Goal: Task Accomplishment & Management: Use online tool/utility

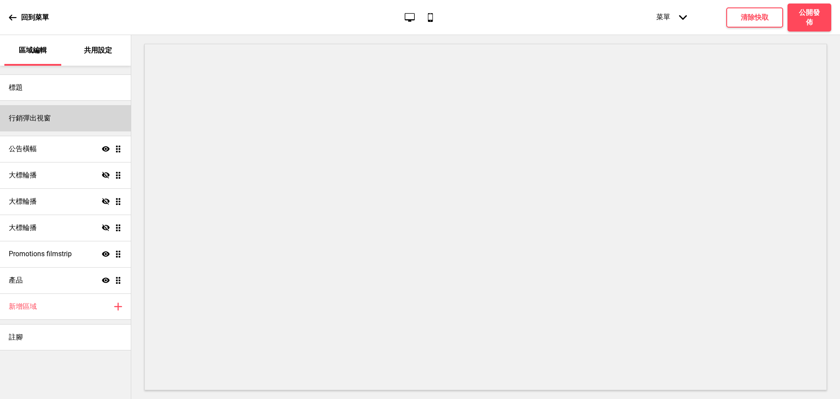
click at [49, 121] on h4 "行銷彈出視窗" at bounding box center [30, 118] width 42 height 10
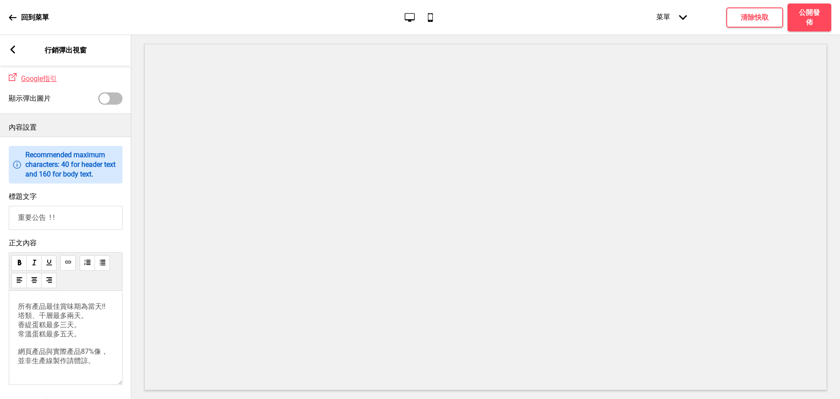
scroll to position [438, 0]
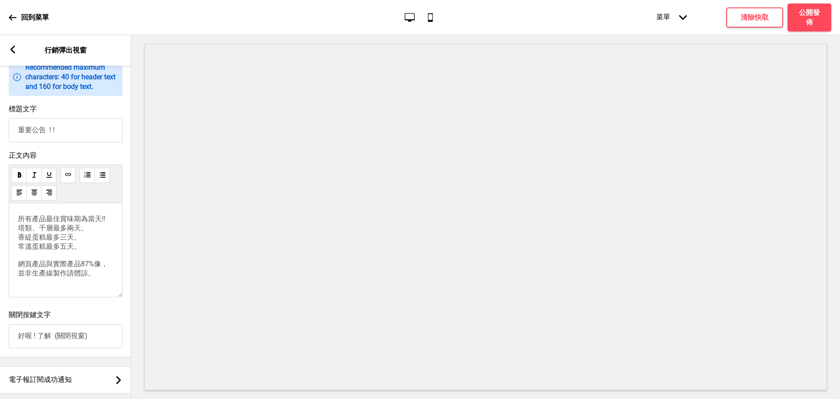
click at [90, 264] on p "所有產品最佳賞味期為當天!! 塔類、千層最多兩天。 香緹蛋糕最多三天。 常溫蛋糕最多五天。 網頁產品與實際產品87%像，並非生產線製作請體諒。" at bounding box center [65, 245] width 95 height 63
drag, startPoint x: 35, startPoint y: 293, endPoint x: 0, endPoint y: 193, distance: 105.8
click at [0, 193] on div "正文內容 所有產品最佳賞味期為當天!! 塔類、千層最多兩天。 香緹蛋糕最多三天。 常溫蛋糕最多五天。 網頁產品與實際產品87%像，並非生產線製作請體諒。" at bounding box center [65, 226] width 131 height 159
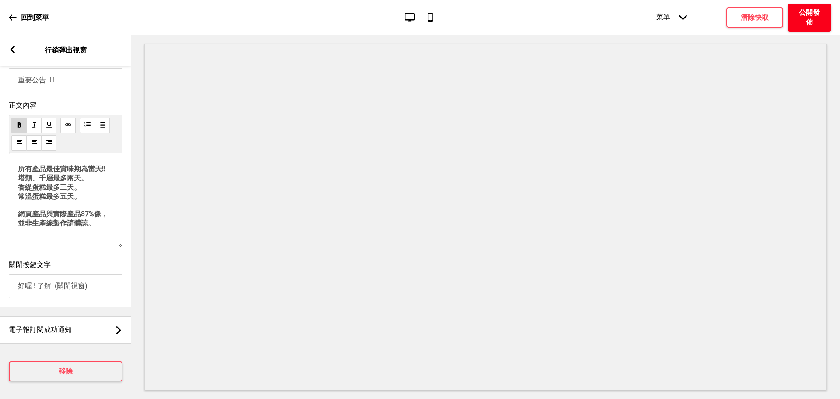
click at [809, 22] on h4 "公開發佈" at bounding box center [810, 17] width 26 height 19
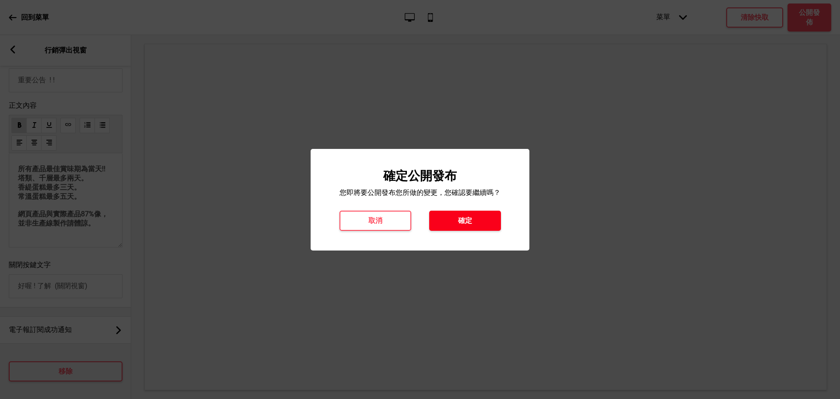
click at [472, 221] on h4 "確定" at bounding box center [465, 221] width 14 height 10
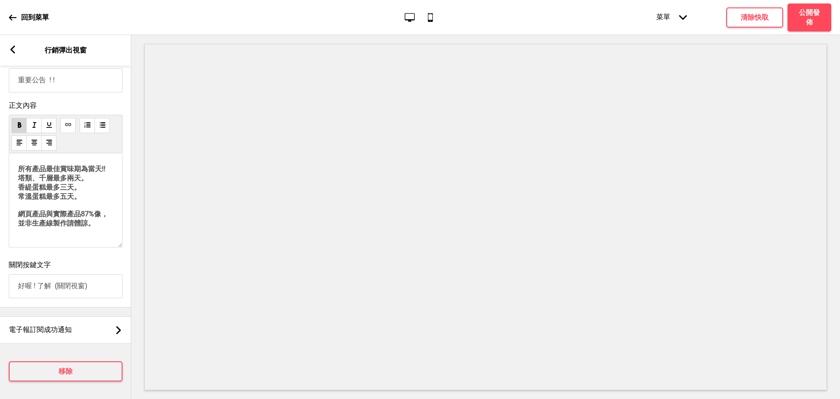
click at [72, 198] on span "所有產品最佳賞味期為當天!! 塔類、千層最多兩天。 香緹蛋糕最多三天。 常溫蛋糕最多五天。 網頁產品與實際產品87%像，並非生產線製作請體諒。" at bounding box center [63, 196] width 90 height 63
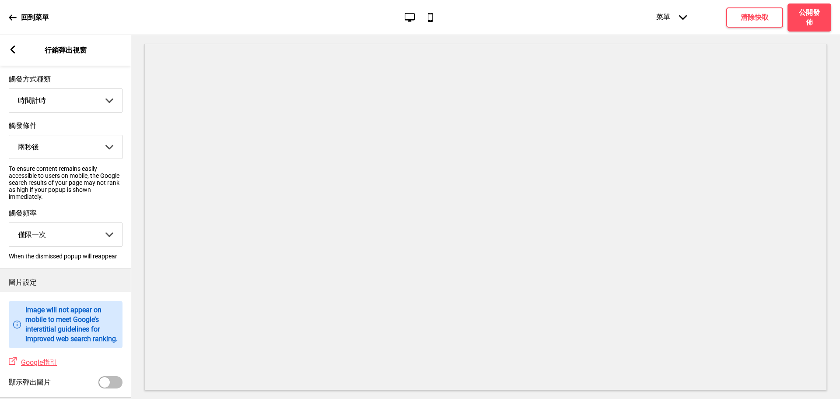
scroll to position [88, 0]
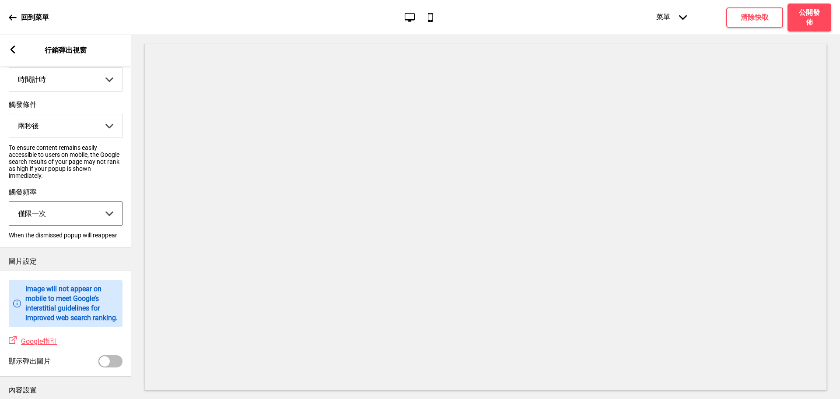
click at [84, 218] on select "僅限一次 每日僅限一次 每周僅限一次 每月僅限一次" at bounding box center [65, 213] width 113 height 23
click at [9, 206] on select "僅限一次 每日僅限一次 每周僅限一次 每月僅限一次" at bounding box center [65, 213] width 113 height 23
click at [102, 82] on select "瀏覽頁面 時間計時 準備離開" at bounding box center [65, 79] width 113 height 23
click at [86, 133] on select "兩秒後 五秒後 十秒後 三十秒後 一分鐘後 兩分鐘後" at bounding box center [65, 125] width 113 height 23
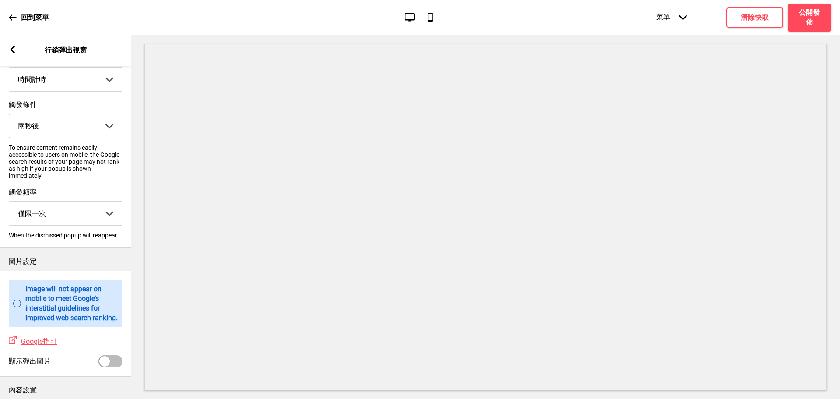
click at [86, 133] on select "兩秒後 五秒後 十秒後 三十秒後 一分鐘後 兩分鐘後" at bounding box center [65, 125] width 113 height 23
click at [104, 222] on select "僅限一次 每日僅限一次 每周僅限一次 每月僅限一次" at bounding box center [65, 213] width 113 height 23
click at [144, 211] on div at bounding box center [485, 217] width 709 height 364
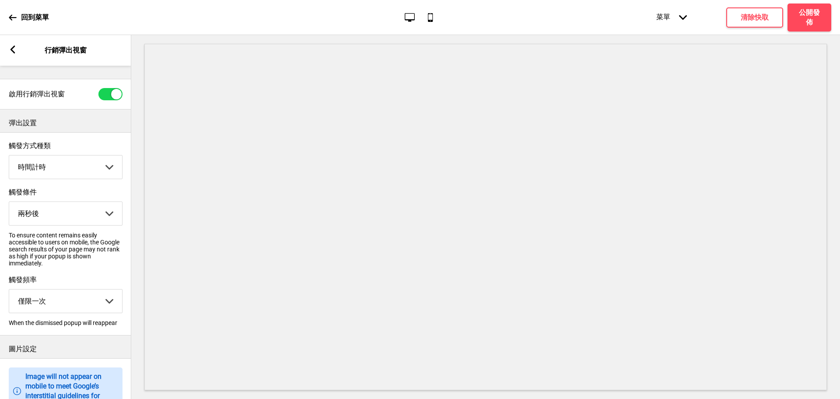
click at [78, 169] on select "瀏覽頁面 時間計時 準備離開" at bounding box center [65, 166] width 113 height 23
click at [81, 165] on select "瀏覽頁面 時間計時 準備離開" at bounding box center [65, 166] width 113 height 23
click at [78, 168] on select "瀏覽頁面 時間計時 準備離開" at bounding box center [65, 166] width 113 height 23
select select "pageScroll"
click at [9, 157] on select "瀏覽頁面 時間計時 準備離開" at bounding box center [65, 166] width 113 height 23
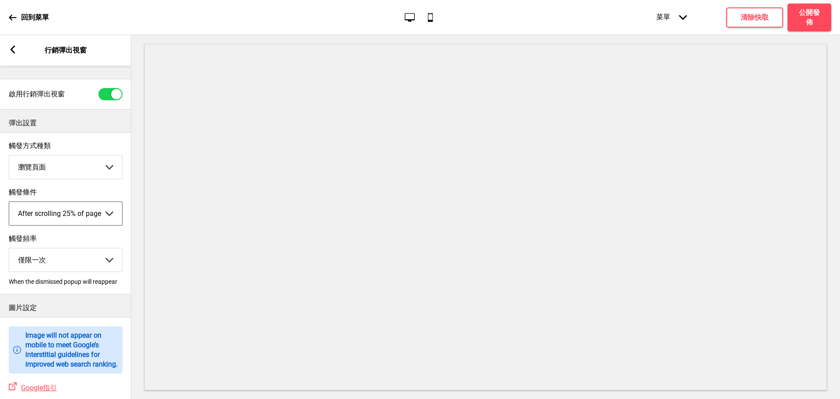
click at [70, 217] on select "After scrolling 25% of page After scrolling 50% of page After scrolling 75% of …" at bounding box center [65, 213] width 113 height 23
select select "50"
click at [9, 204] on select "After scrolling 25% of page After scrolling 50% of page After scrolling 75% of …" at bounding box center [65, 213] width 113 height 23
click at [102, 191] on label "觸發條件" at bounding box center [66, 192] width 114 height 9
click at [102, 202] on select "After scrolling 25% of page After scrolling 50% of page After scrolling 75% of …" at bounding box center [65, 213] width 113 height 23
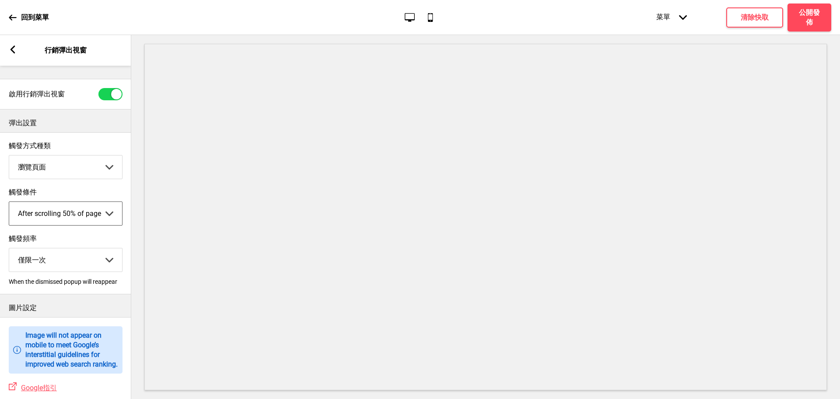
click at [97, 166] on select "瀏覽頁面 時間計時 準備離開" at bounding box center [65, 166] width 113 height 23
click at [9, 157] on select "瀏覽頁面 時間計時 準備離開" at bounding box center [65, 166] width 113 height 23
click at [77, 175] on select "瀏覽頁面 時間計時 準備離開" at bounding box center [65, 166] width 113 height 23
select select "timeDelay"
click at [9, 157] on select "瀏覽頁面 時間計時 準備離開" at bounding box center [65, 166] width 113 height 23
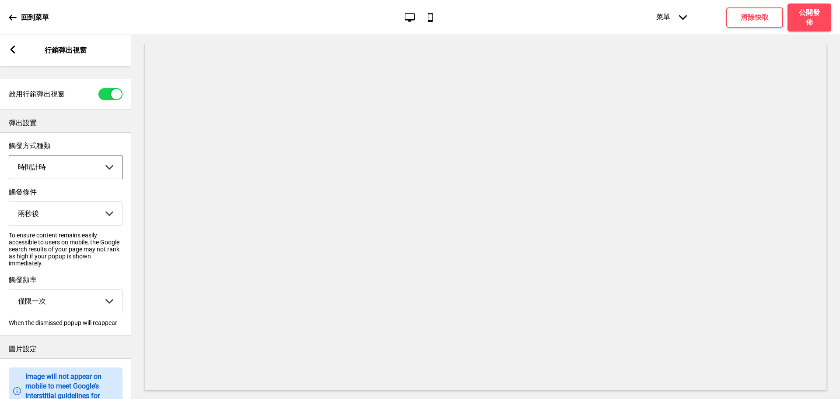
click at [71, 210] on select "兩秒後 五秒後 十秒後 三十秒後 一分鐘後 兩分鐘後" at bounding box center [65, 213] width 113 height 23
select select "5"
click at [9, 204] on select "兩秒後 五秒後 十秒後 三十秒後 一分鐘後 兩分鐘後" at bounding box center [65, 213] width 113 height 23
click at [109, 247] on p "To ensure content remains easily accessible to users on mobile, the Google sear…" at bounding box center [66, 249] width 114 height 35
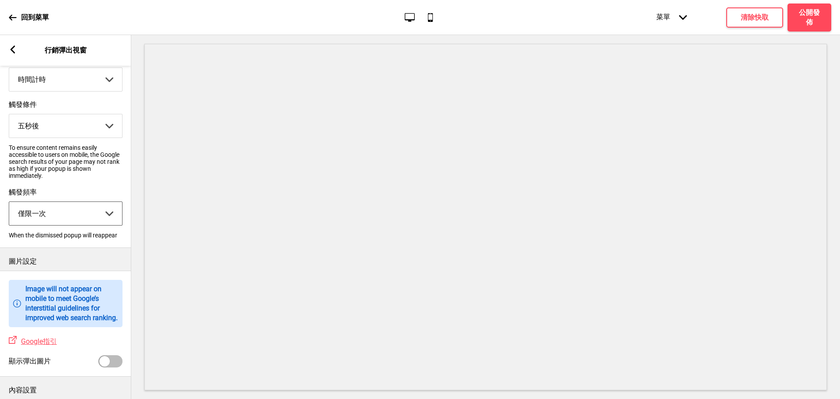
click at [86, 225] on select "僅限一次 每日僅限一次 每周僅限一次 每月僅限一次" at bounding box center [65, 213] width 113 height 23
click at [88, 215] on select "僅限一次 每日僅限一次 每周僅限一次 每月僅限一次" at bounding box center [65, 213] width 113 height 23
click at [97, 214] on select "僅限一次 每日僅限一次 每周僅限一次 每月僅限一次" at bounding box center [65, 213] width 113 height 23
click at [108, 186] on div "觸發頻率 僅限一次 僅限一次 每日僅限一次 每周僅限一次 每月僅限一次 箭頭down When the dismissed popup will reappe…" at bounding box center [65, 213] width 131 height 60
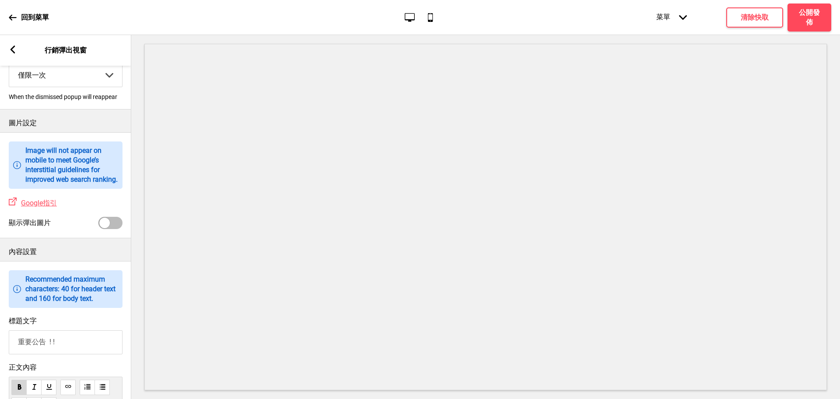
scroll to position [263, 0]
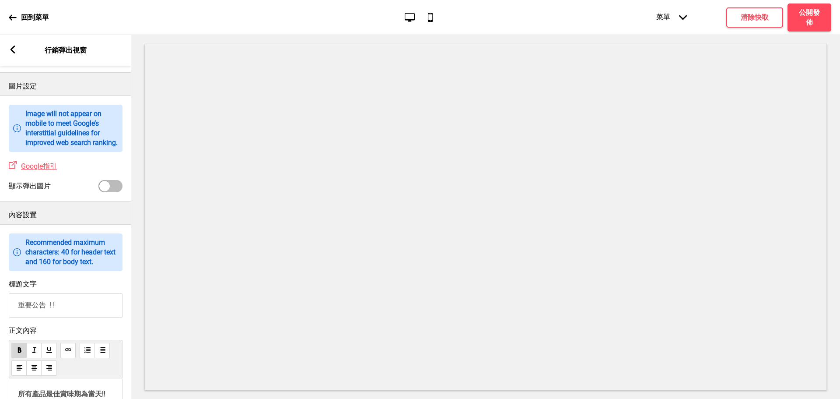
click at [112, 192] on div at bounding box center [110, 186] width 24 height 12
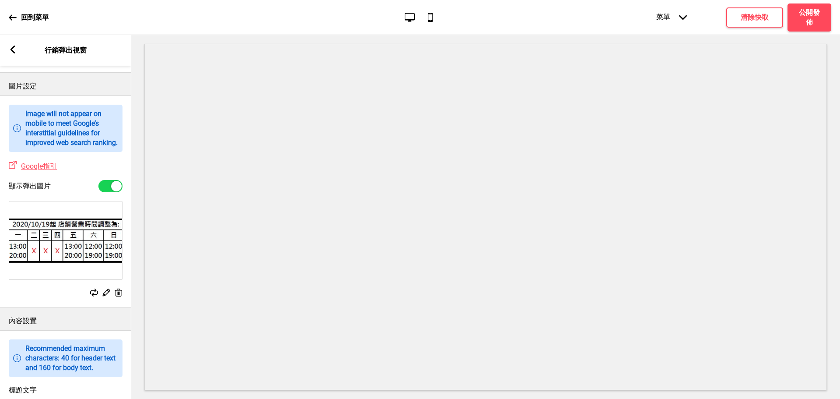
click at [112, 191] on div at bounding box center [116, 186] width 11 height 11
checkbox input "false"
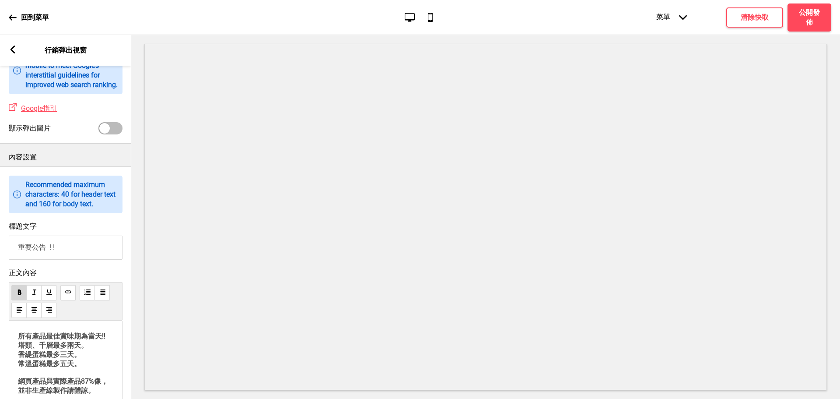
scroll to position [350, 0]
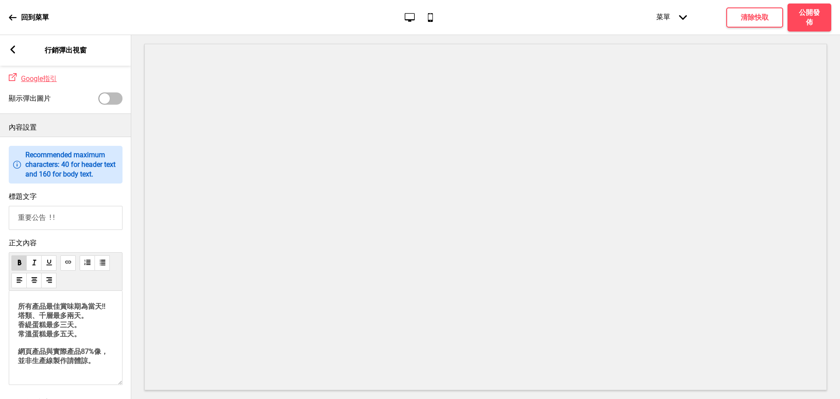
click at [84, 227] on input "重要公告 ! !" at bounding box center [66, 218] width 114 height 24
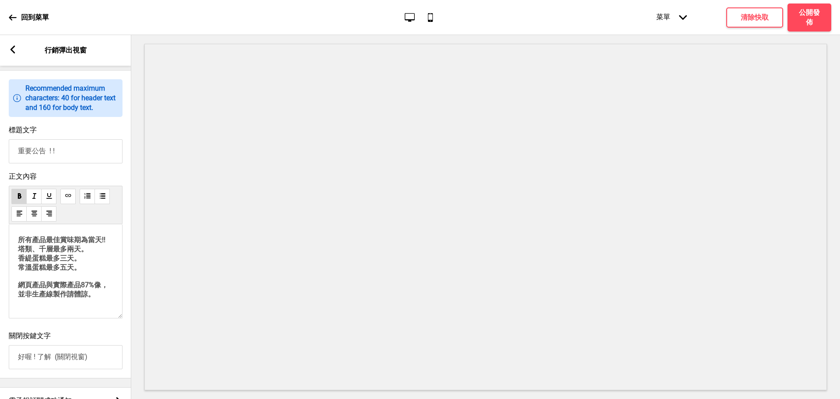
scroll to position [438, 0]
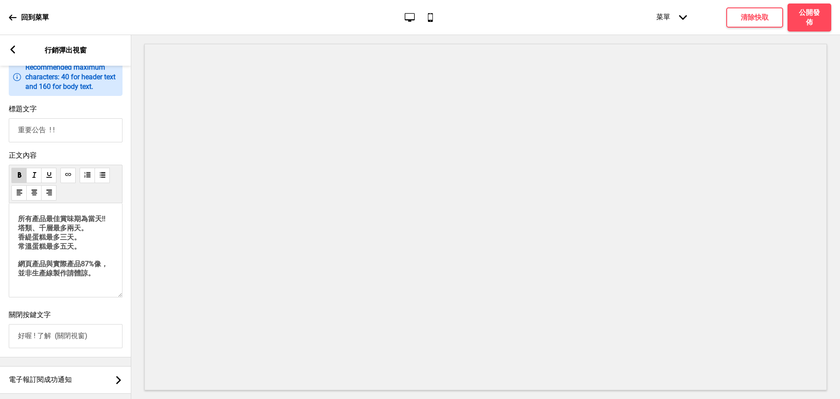
click at [88, 243] on span "所有產品最佳賞味期為當天!! 塔類、千層最多兩天。 香緹蛋糕最多三天。 常溫蛋糕最多五天。 網頁產品與實際產品87%像，並非生產線製作請體諒。" at bounding box center [63, 245] width 90 height 63
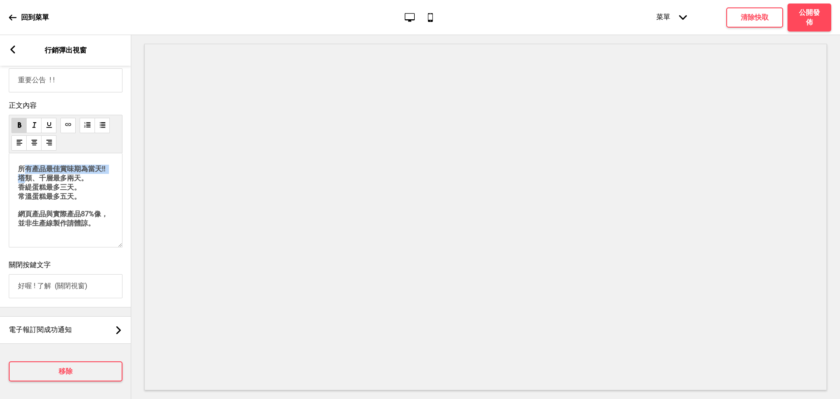
scroll to position [513, 0]
click at [808, 14] on h4 "公開發佈" at bounding box center [810, 17] width 26 height 19
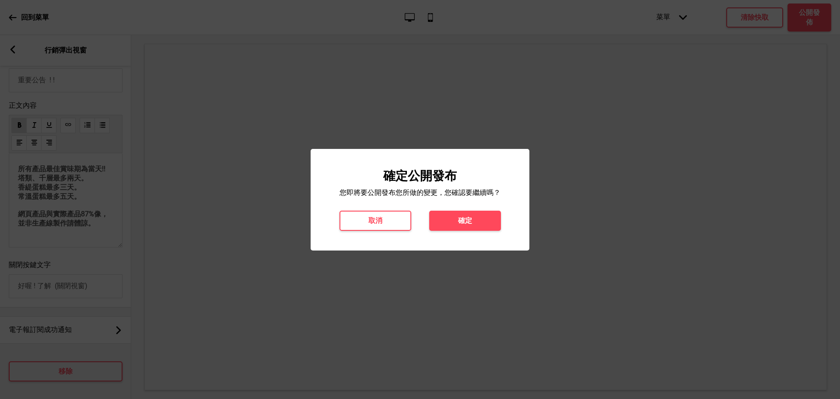
click at [378, 208] on div "確定公開發布 您即將要公開發布您所做的變更，您確認要繼續嗎？ 取消 確定" at bounding box center [420, 200] width 201 height 62
click at [447, 214] on button "確定" at bounding box center [465, 221] width 72 height 20
